Goal: Information Seeking & Learning: Learn about a topic

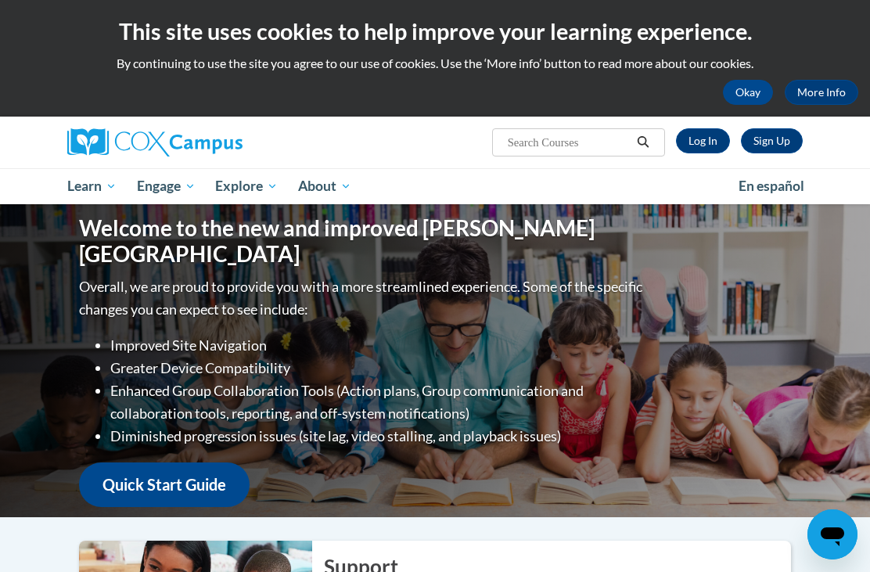
click at [701, 141] on link "Log In" at bounding box center [703, 140] width 54 height 25
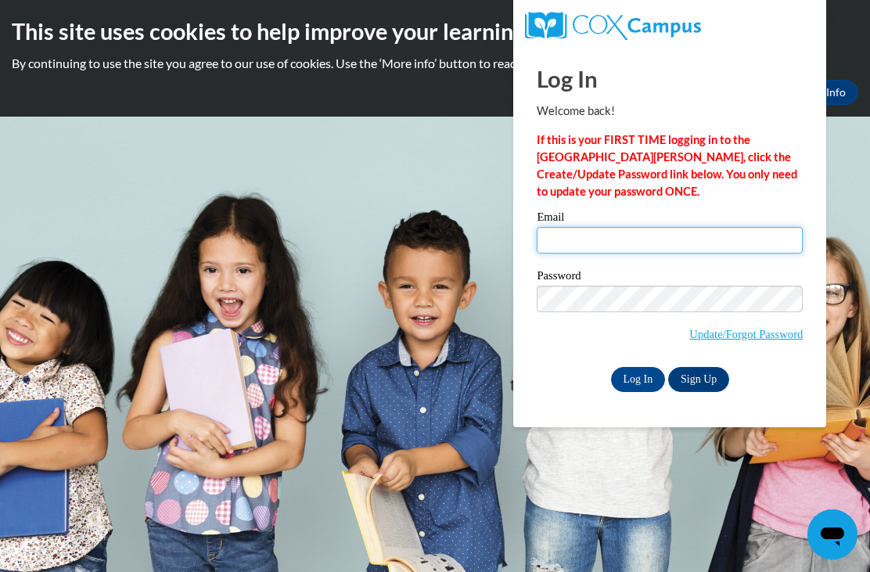
type input "destiny.griffin@my.utsa.edu"
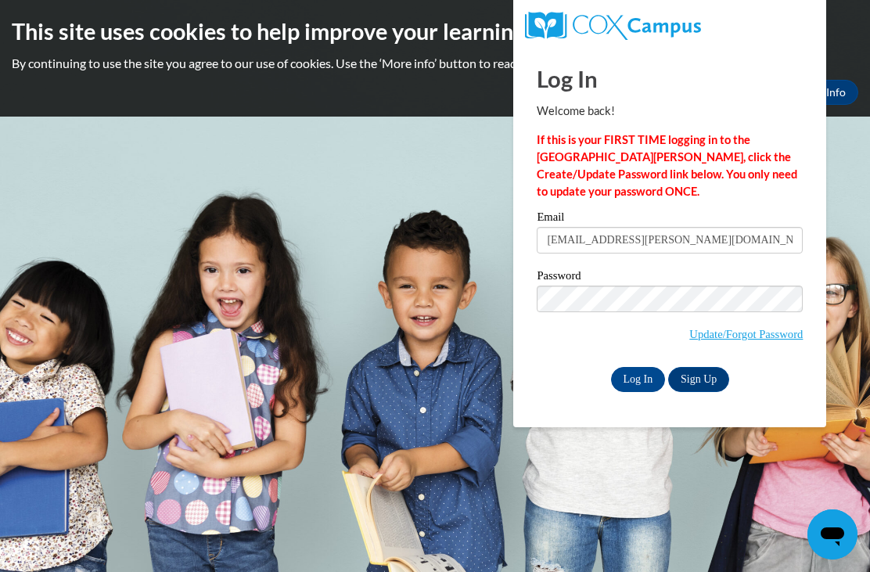
click at [637, 378] on input "Log In" at bounding box center [638, 379] width 55 height 25
click at [635, 385] on input "Log In" at bounding box center [638, 379] width 55 height 25
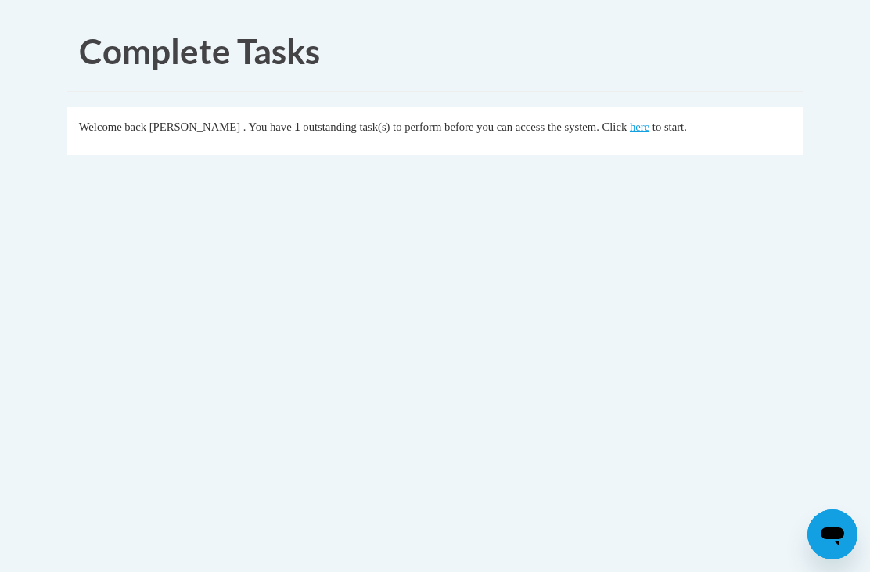
click at [630, 120] on link "here" at bounding box center [640, 126] width 20 height 13
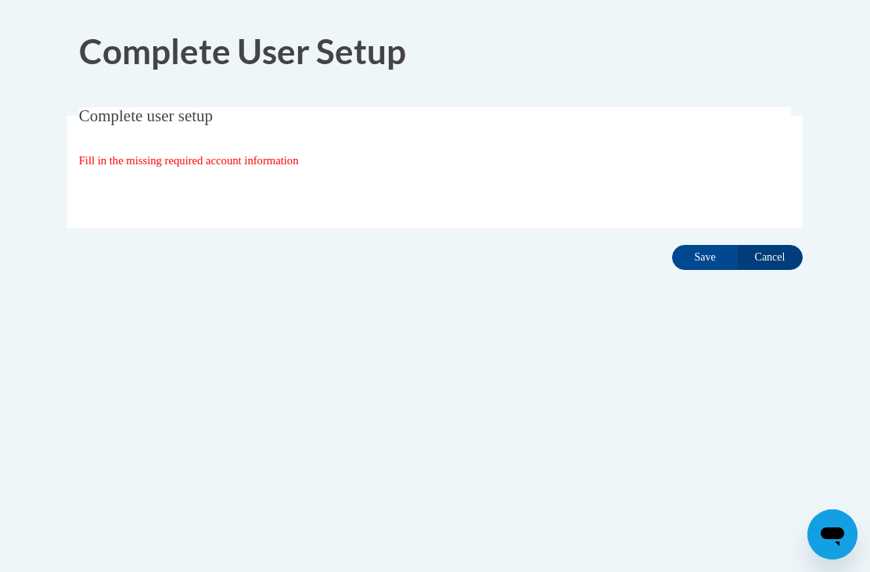
click at [695, 262] on input "Save" at bounding box center [705, 257] width 66 height 25
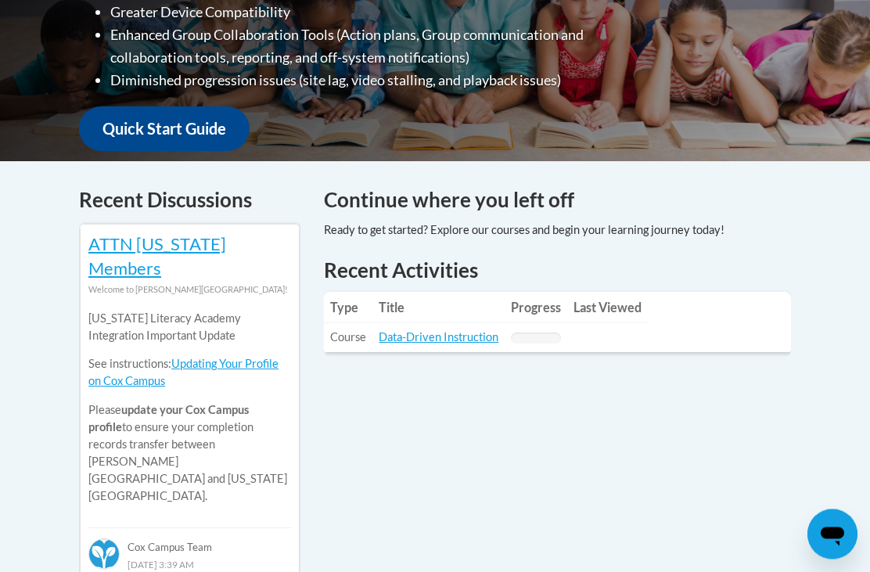
scroll to position [520, 0]
click at [464, 330] on link "Data-Driven Instruction" at bounding box center [439, 336] width 120 height 13
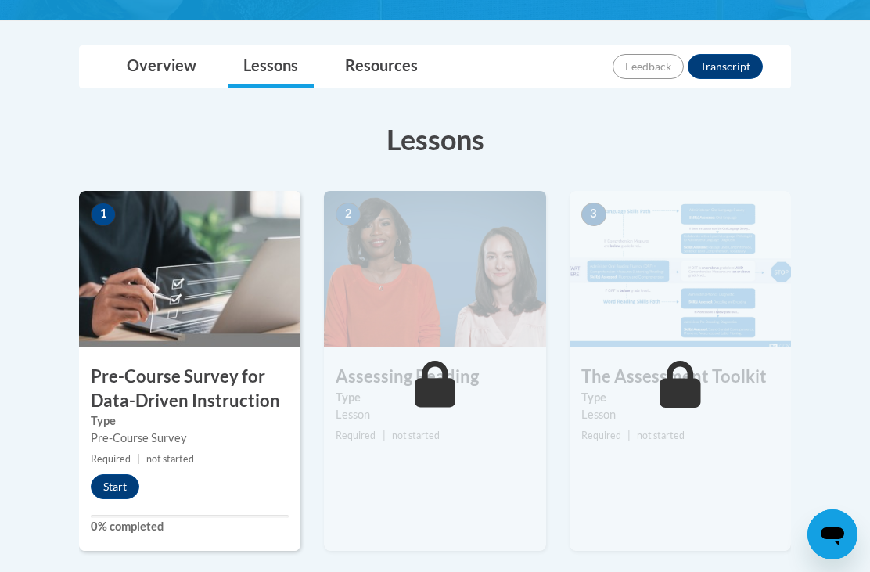
scroll to position [336, 0]
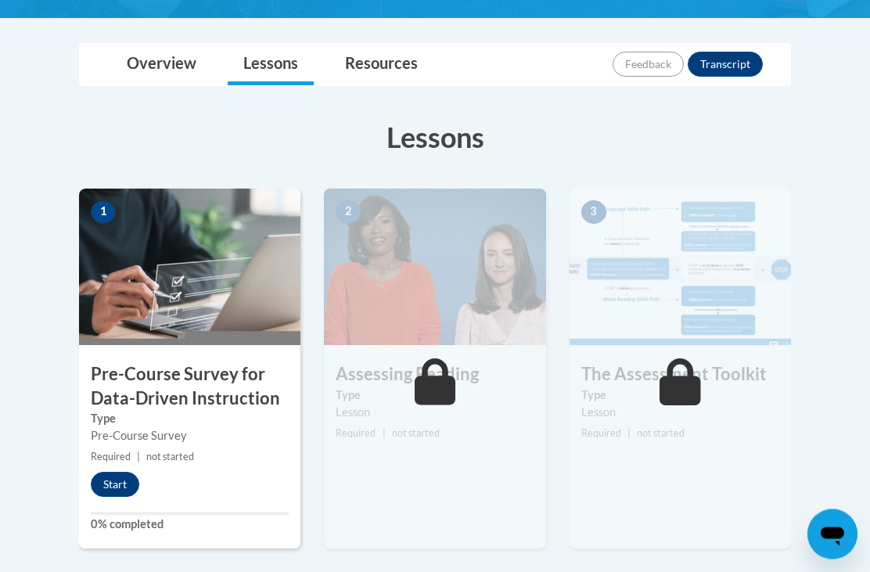
click at [105, 483] on button "Start" at bounding box center [115, 484] width 48 height 25
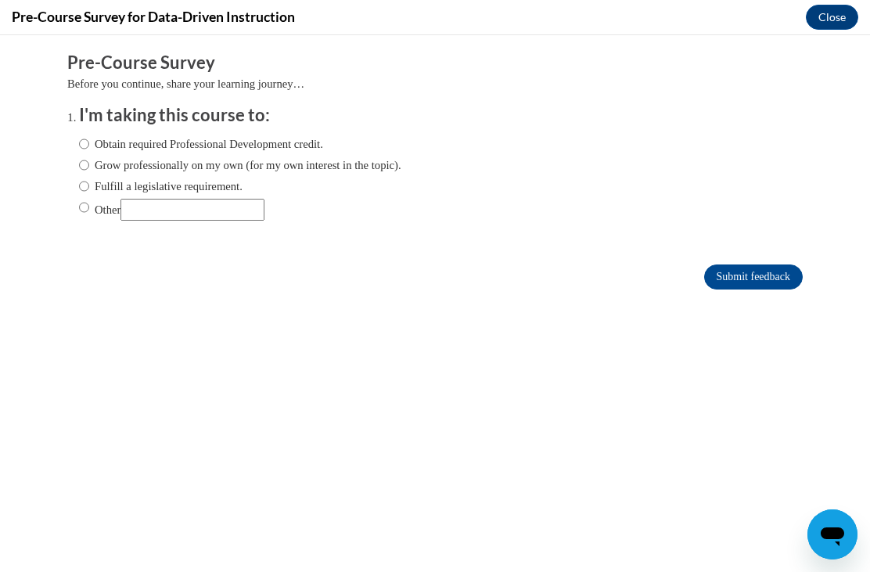
scroll to position [0, 0]
click at [81, 148] on input "Obtain required Professional Development credit." at bounding box center [84, 143] width 10 height 17
radio input "true"
click at [764, 283] on input "Submit feedback" at bounding box center [753, 276] width 99 height 25
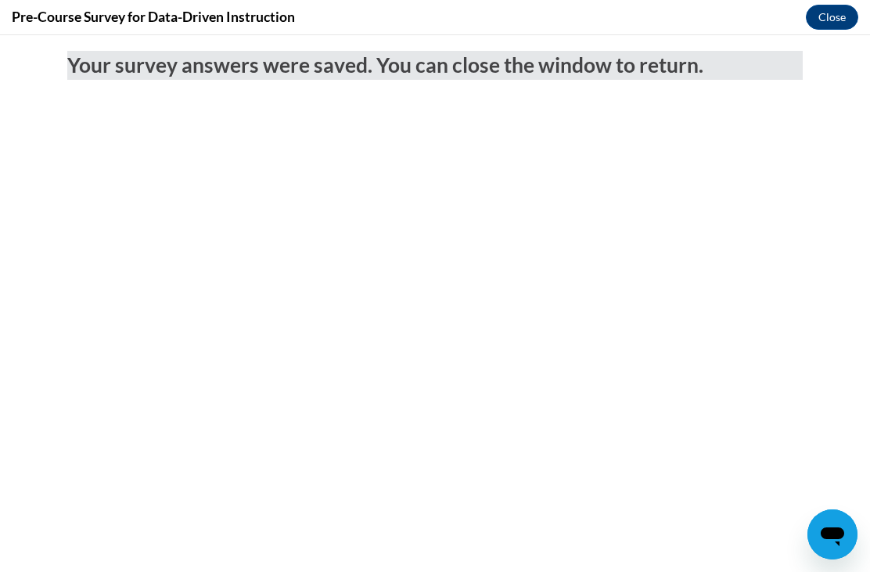
click at [823, 16] on button "Close" at bounding box center [832, 17] width 52 height 25
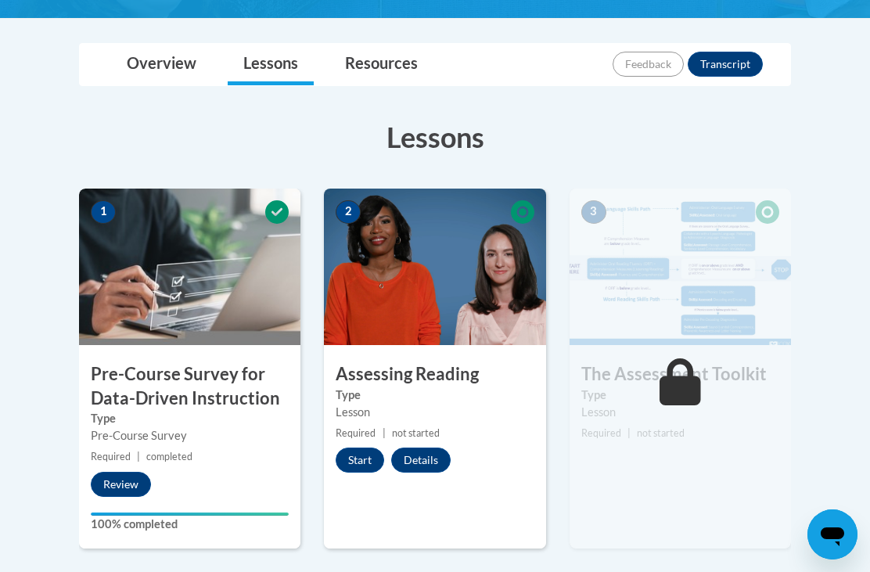
click at [360, 459] on button "Start" at bounding box center [359, 459] width 48 height 25
